Goal: Register for event/course

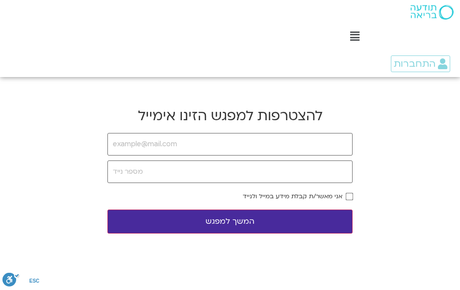
type input "[PERSON_NAME][EMAIL_ADDRESS][DOMAIN_NAME]"
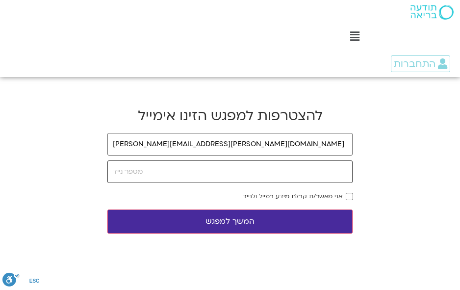
click at [184, 170] on input "tel" at bounding box center [229, 171] width 245 height 23
click at [246, 221] on button "המשך למפגש" at bounding box center [229, 221] width 245 height 24
click at [206, 172] on input "tel" at bounding box center [229, 171] width 245 height 23
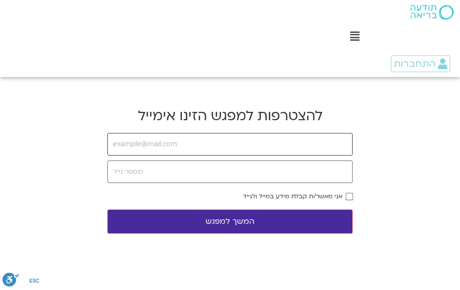
click at [197, 147] on input "email" at bounding box center [229, 144] width 245 height 23
type input "[PERSON_NAME][EMAIL_ADDRESS][DOMAIN_NAME]"
click at [158, 173] on input "tel" at bounding box center [229, 171] width 245 height 23
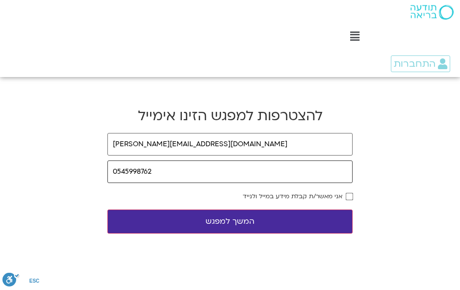
type input "0545998762"
click at [235, 220] on button "המשך למפגש" at bounding box center [229, 221] width 245 height 24
click at [241, 220] on button "המשך למפגש" at bounding box center [229, 221] width 245 height 24
